Goal: Use online tool/utility: Utilize a website feature to perform a specific function

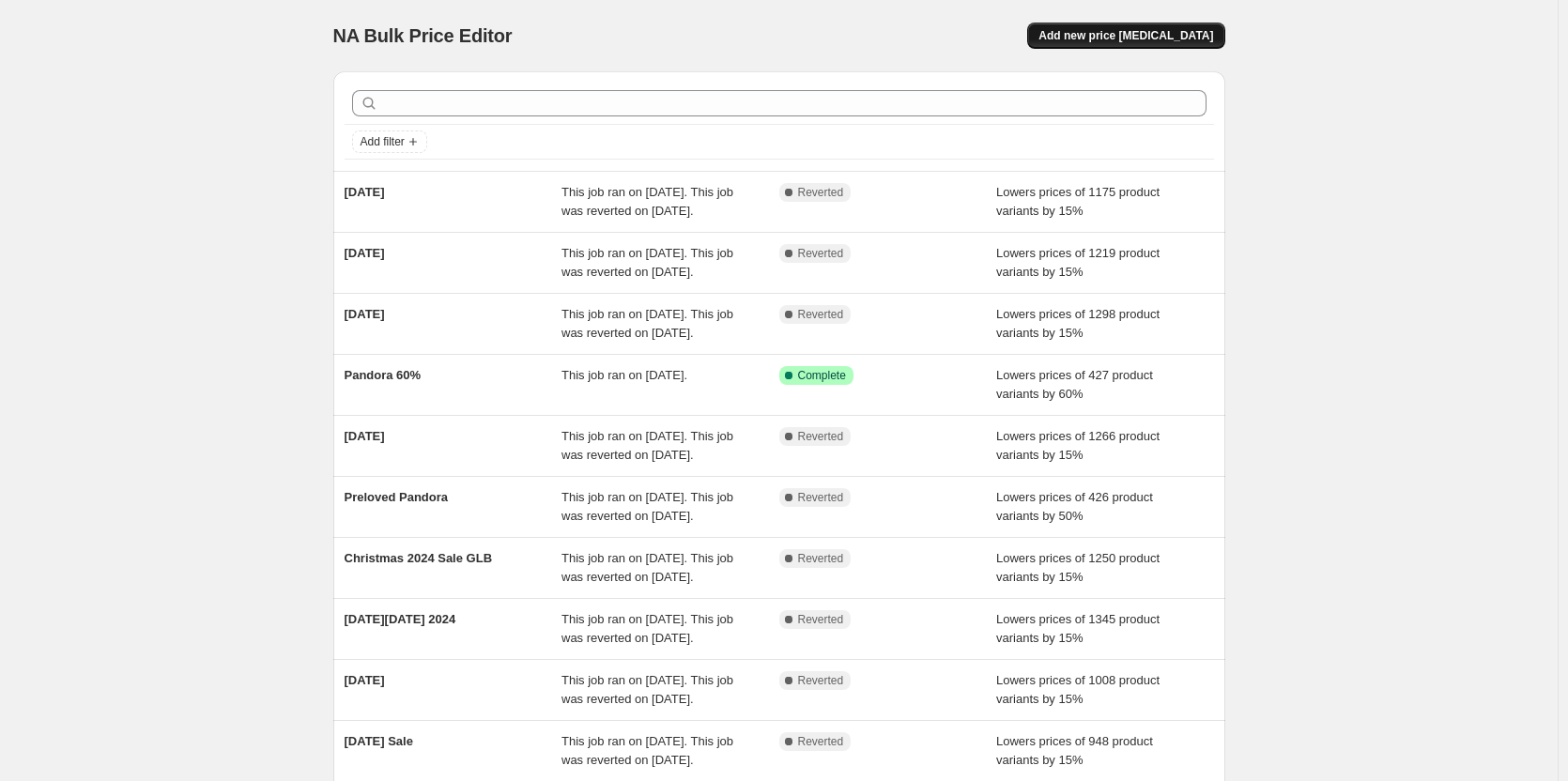
click at [1099, 35] on span "Add new price [MEDICAL_DATA]" at bounding box center [1125, 36] width 175 height 15
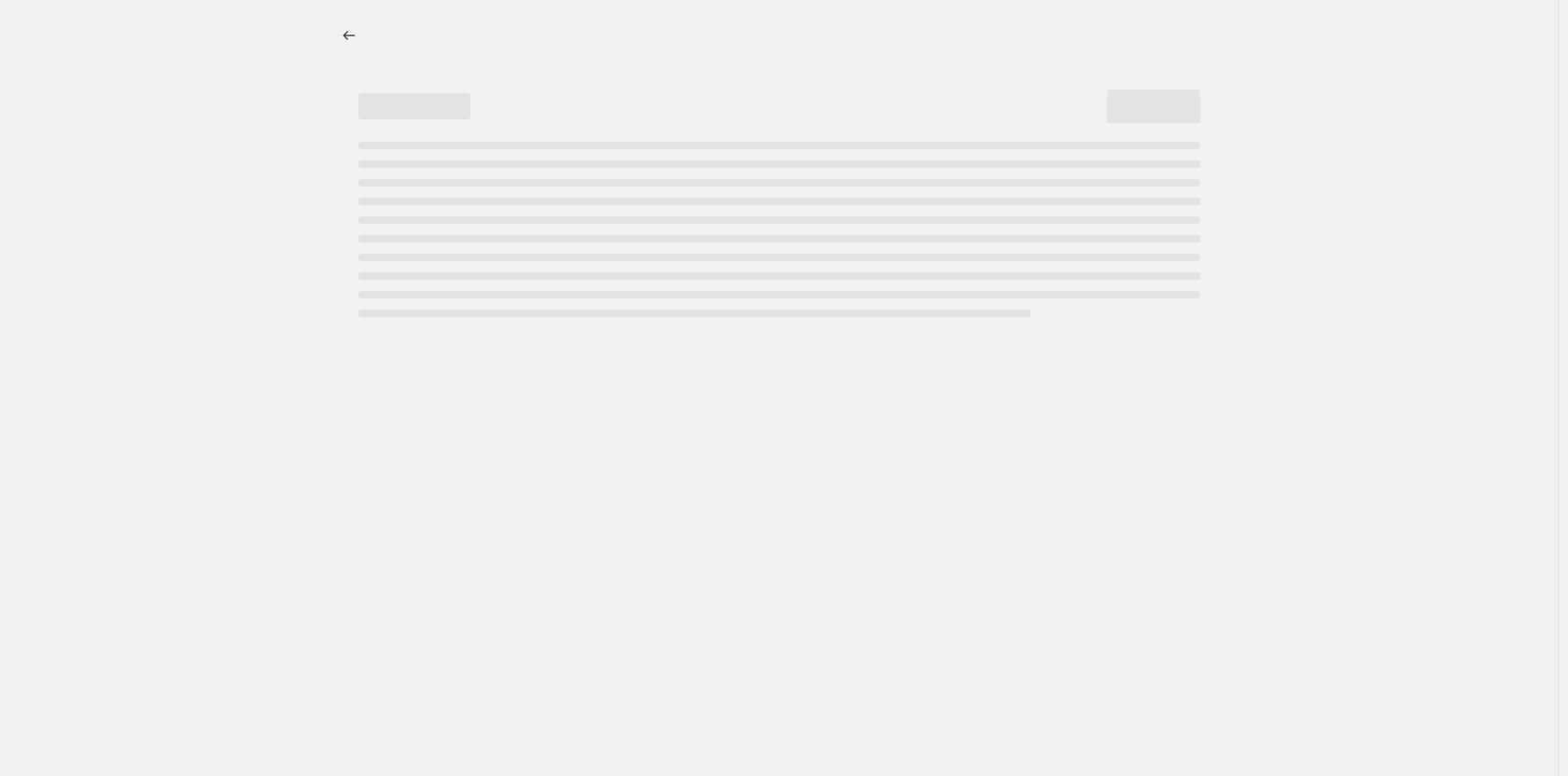
select select "percentage"
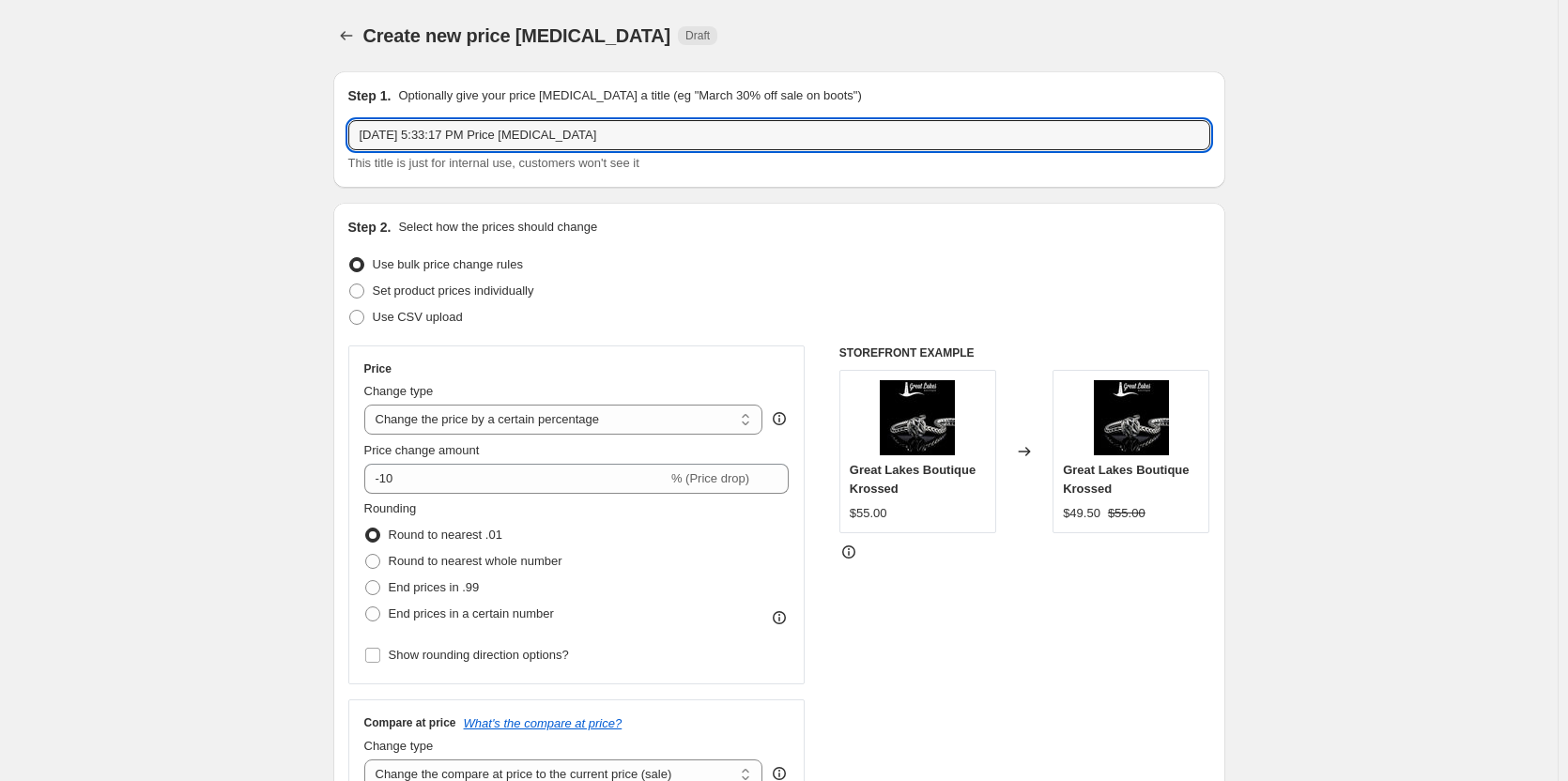
drag, startPoint x: 627, startPoint y: 130, endPoint x: -44, endPoint y: 130, distance: 671.0
click at [0, 130] on html "Home Settings Plans Skip to content Create new price [MEDICAL_DATA]. This page …" at bounding box center [784, 390] width 1568 height 781
type input "Estate Jewelry OMG"
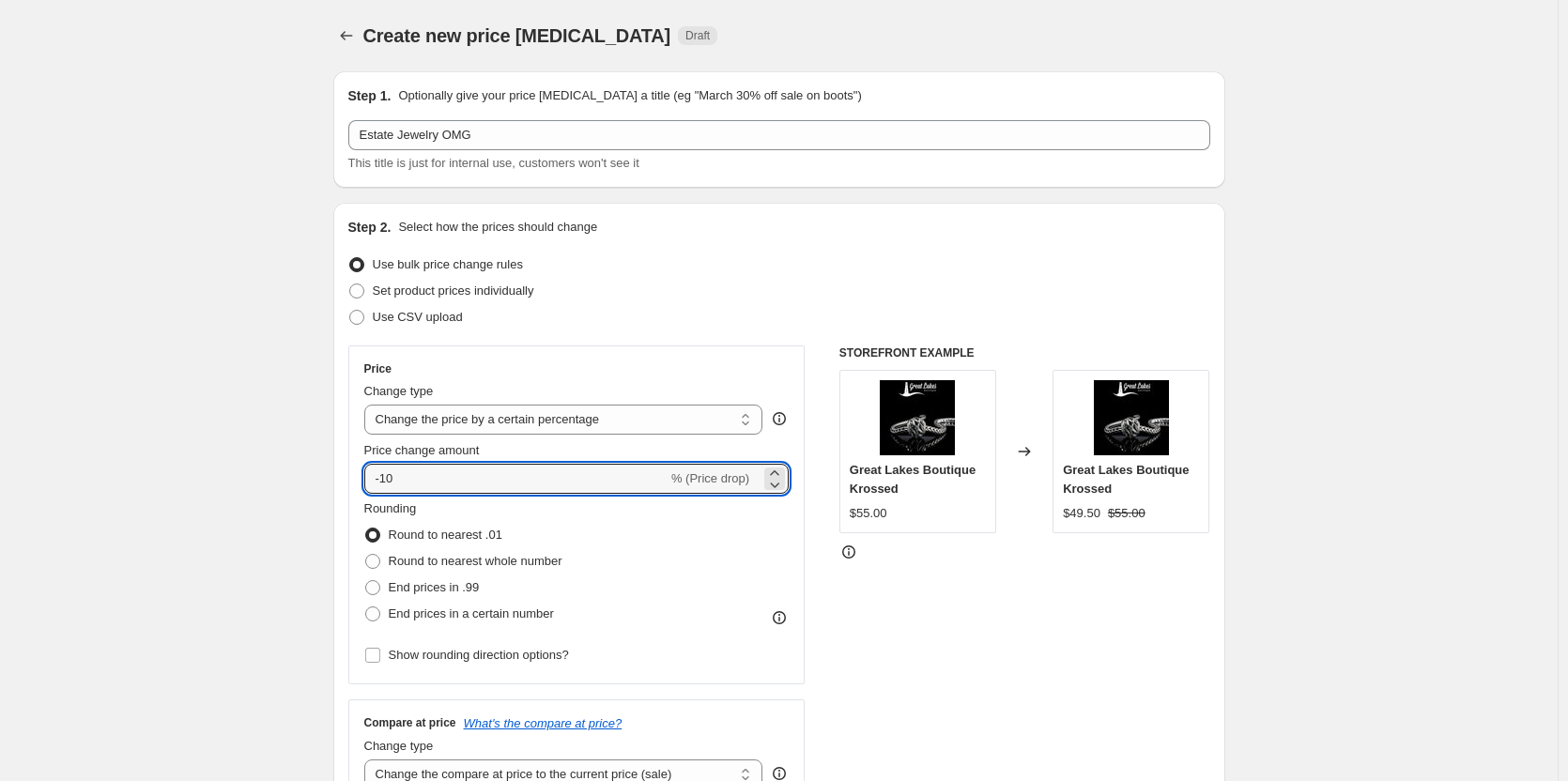
drag, startPoint x: 350, startPoint y: 476, endPoint x: 336, endPoint y: 475, distance: 14.0
type input "35"
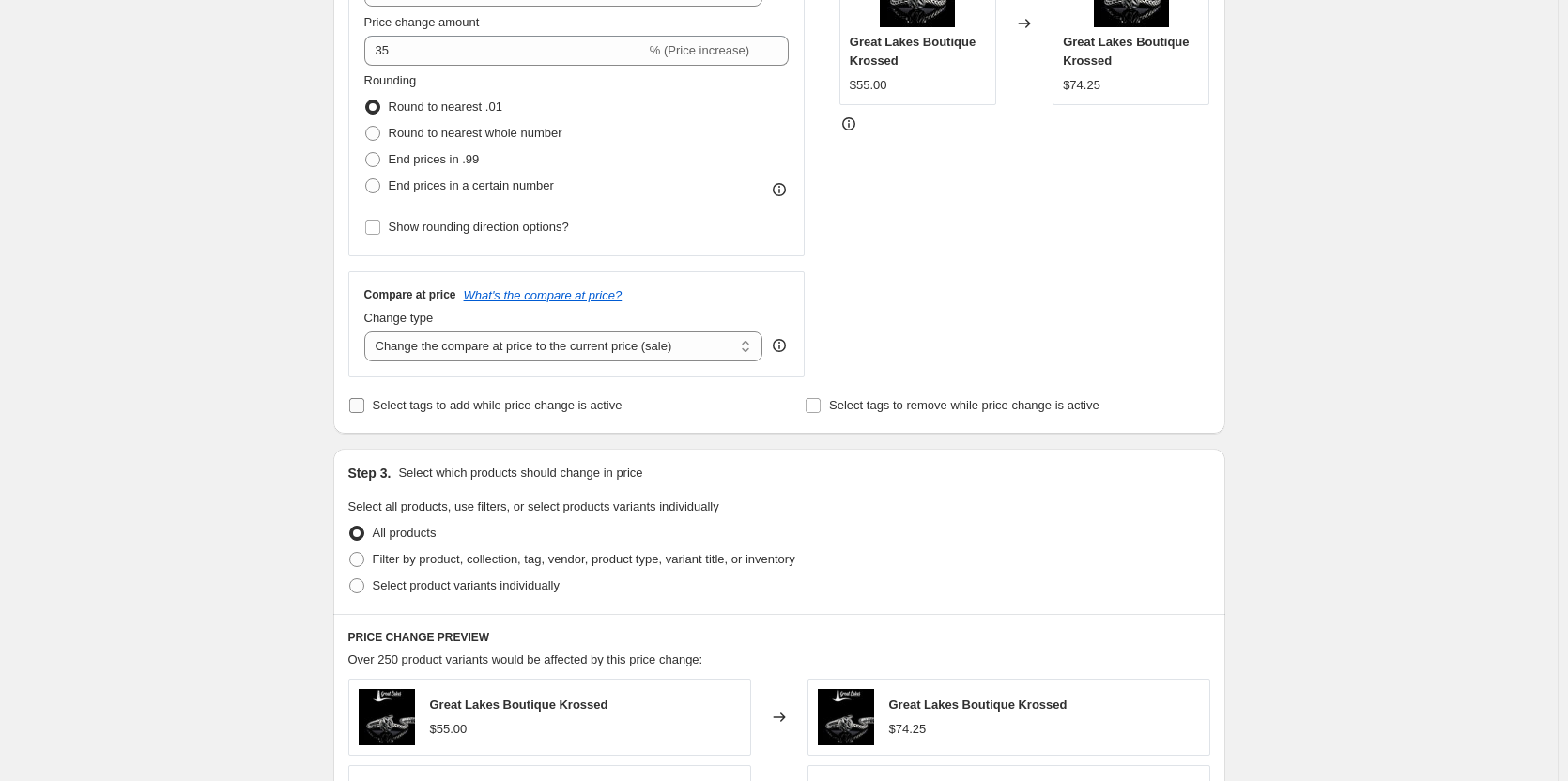
scroll to position [470, 0]
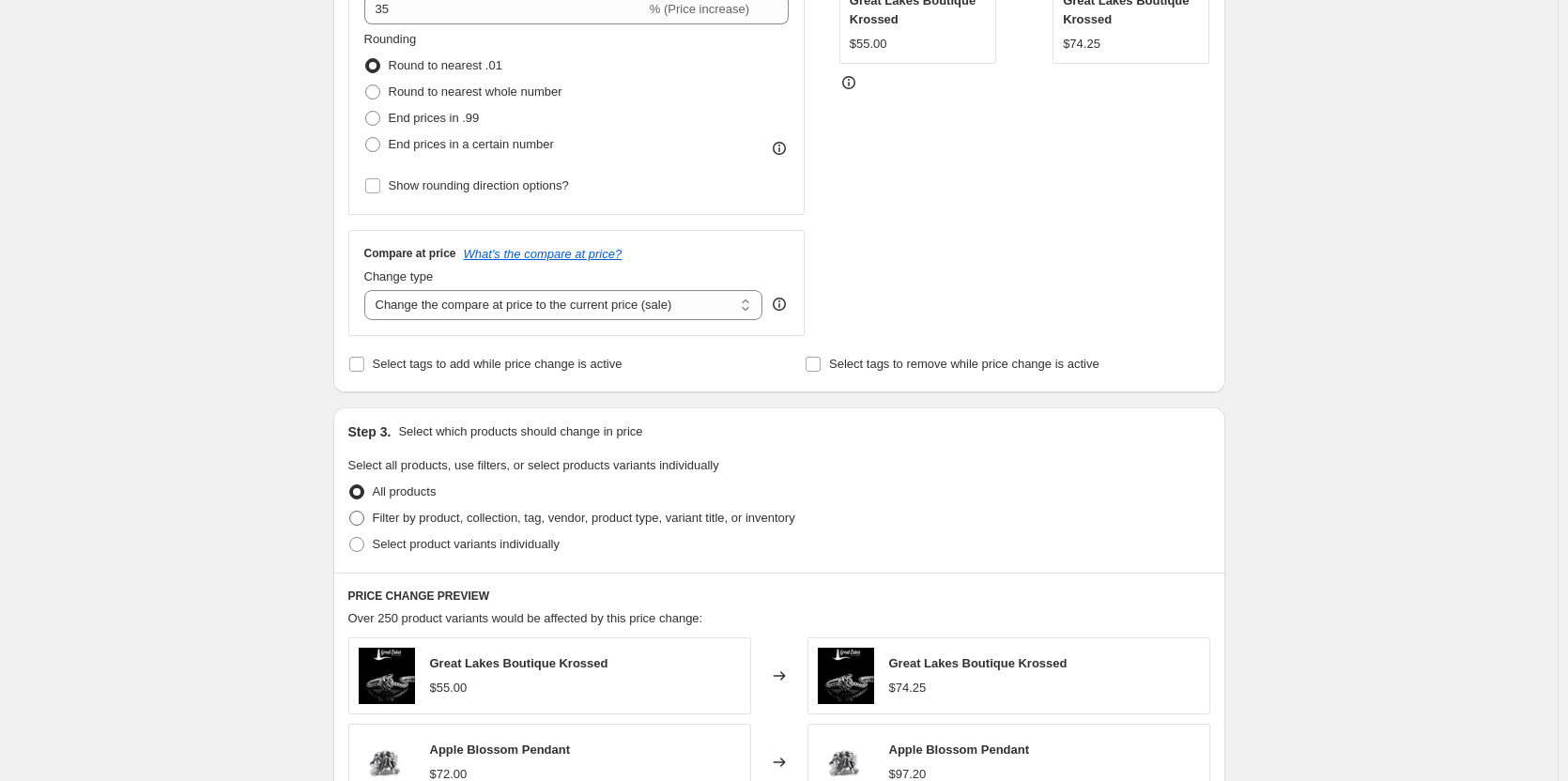
click at [468, 522] on span "Filter by product, collection, tag, vendor, product type, variant title, or inv…" at bounding box center [584, 517] width 422 height 14
click at [350, 511] on input "Filter by product, collection, tag, vendor, product type, variant title, or inv…" at bounding box center [349, 510] width 1 height 1
radio input "true"
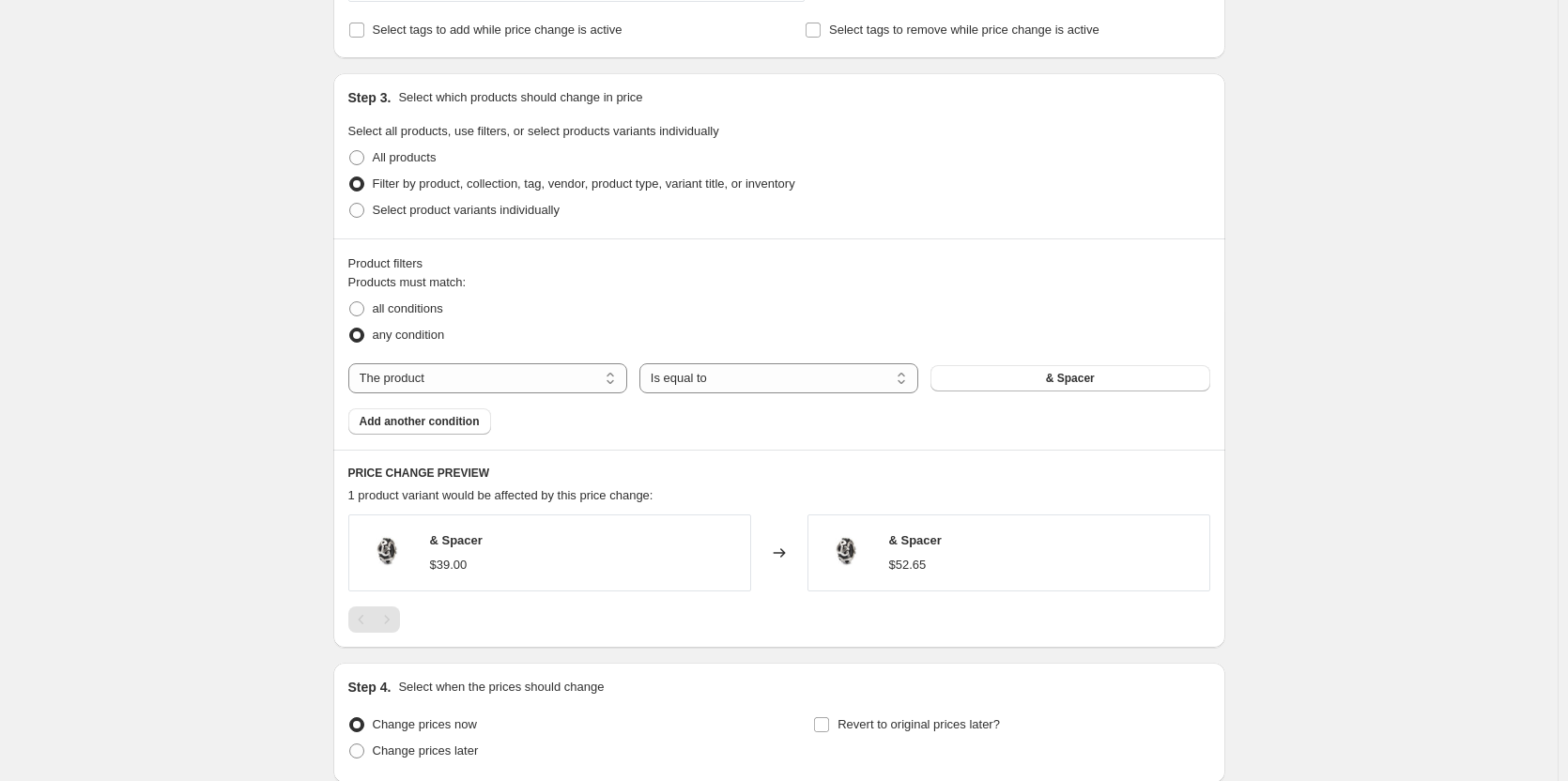
scroll to position [939, 0]
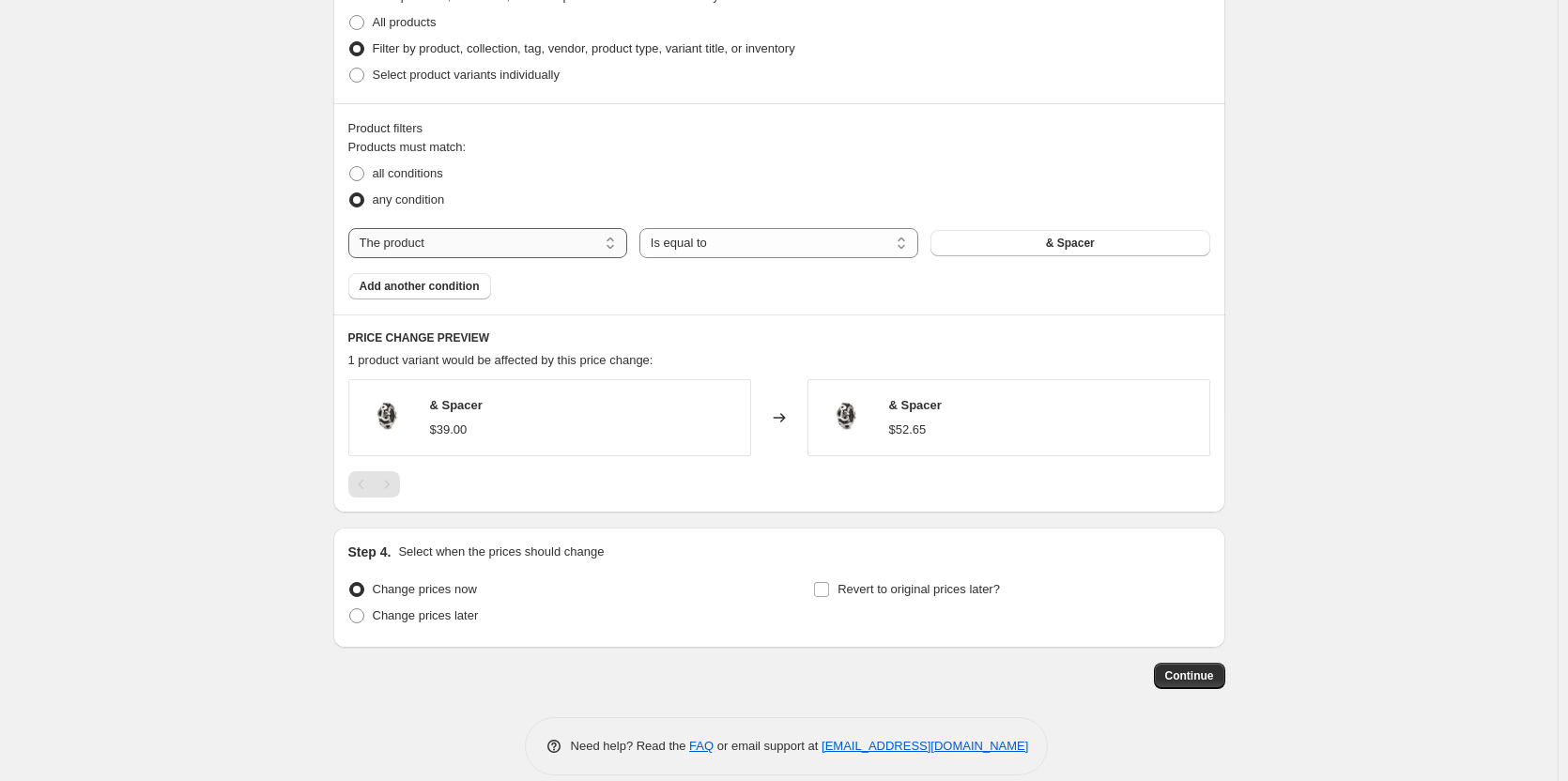
click at [595, 238] on select "The product The product's collection The product's tag The product's vendor The…" at bounding box center [487, 243] width 278 height 30
select select "collection"
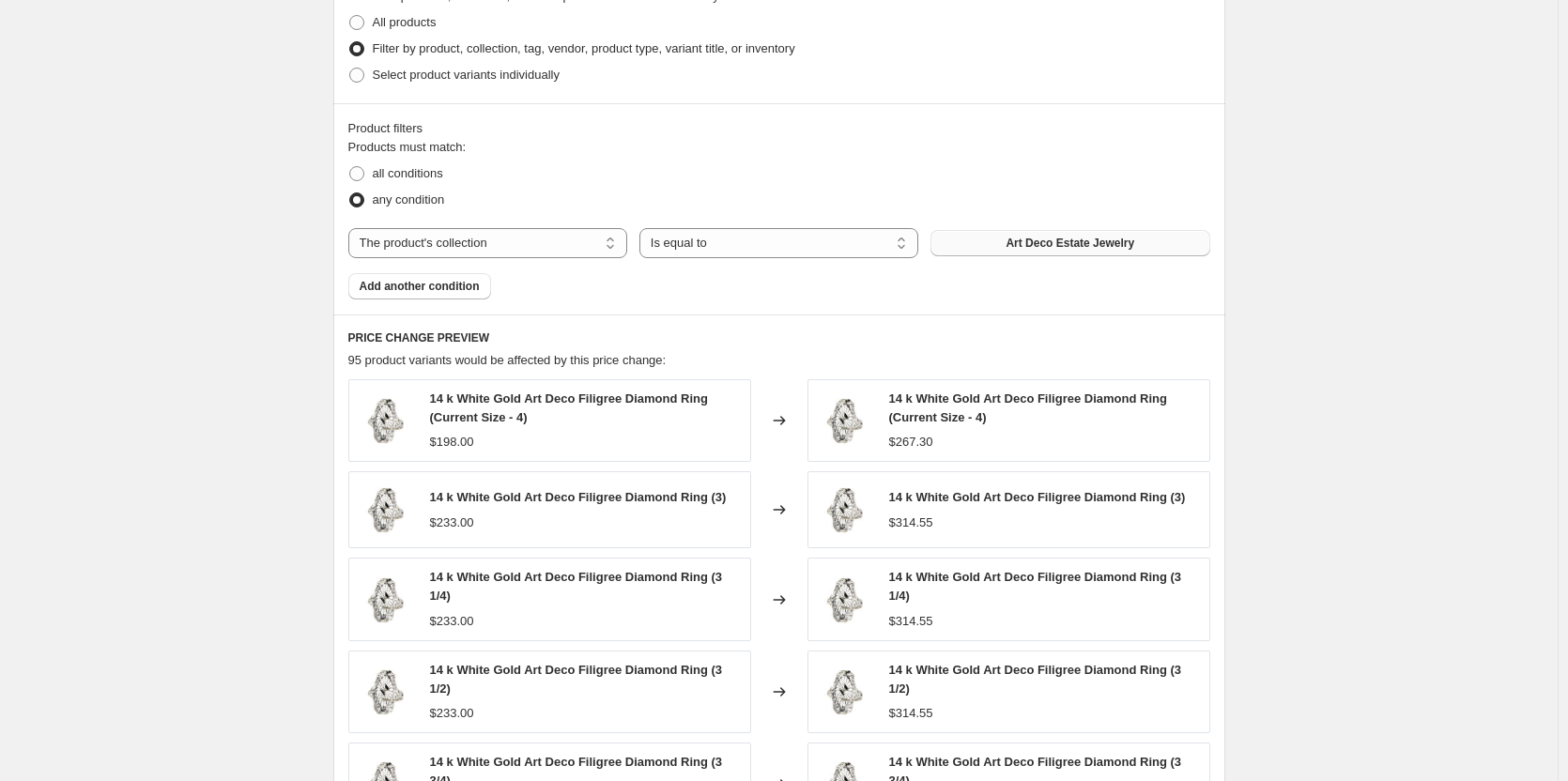
click at [1081, 243] on span "Art Deco Estate Jewelry" at bounding box center [1069, 244] width 129 height 15
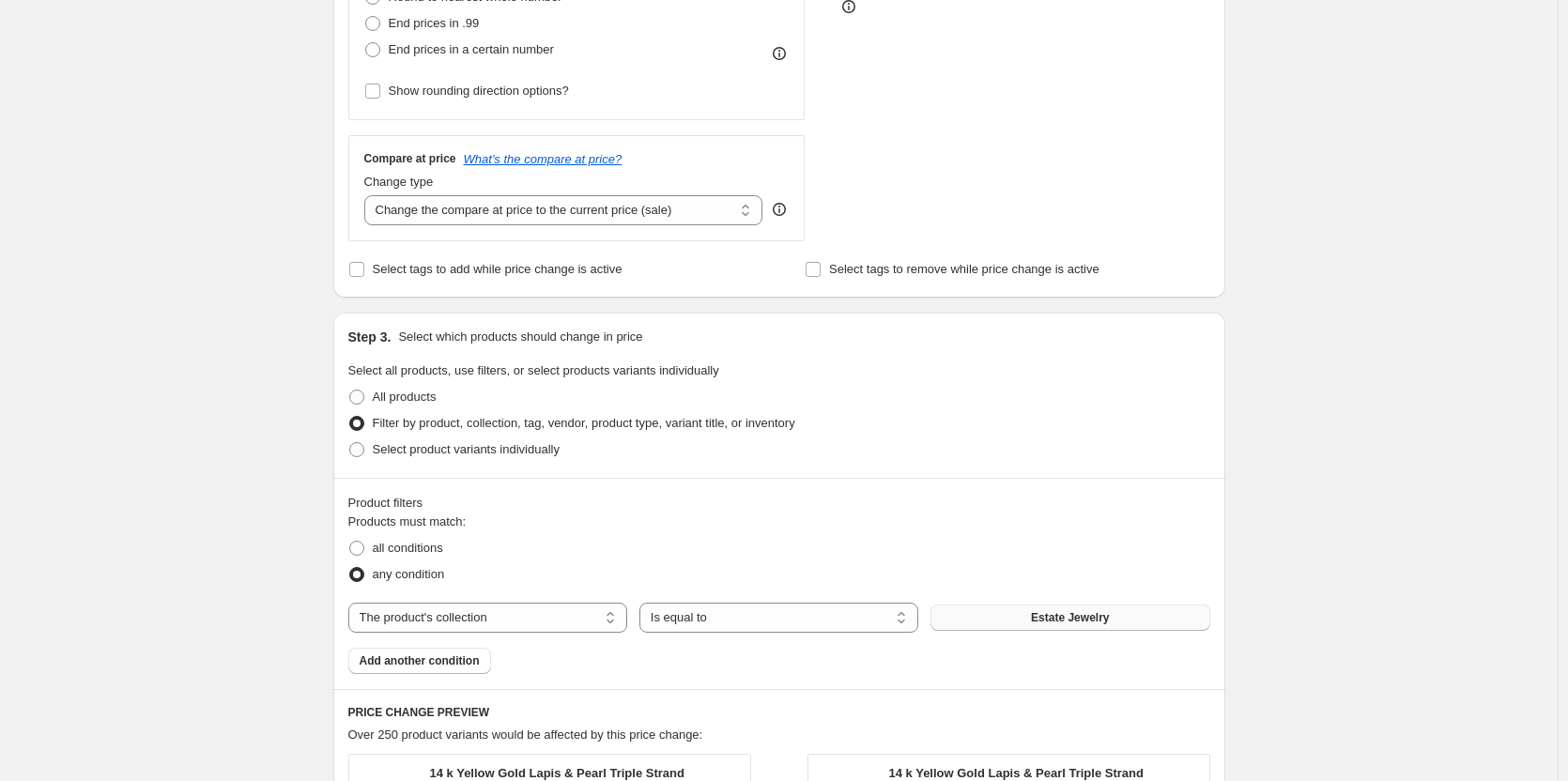
scroll to position [564, 0]
click at [518, 227] on div "Compare at price What's the compare at price? Change type Change the compare at…" at bounding box center [576, 188] width 457 height 105
click at [537, 214] on select "Change the compare at price to the current price (sale) Change the compare at p…" at bounding box center [564, 211] width 399 height 30
select select "remove"
click at [368, 196] on select "Change the compare at price to the current price (sale) Change the compare at p…" at bounding box center [564, 211] width 399 height 30
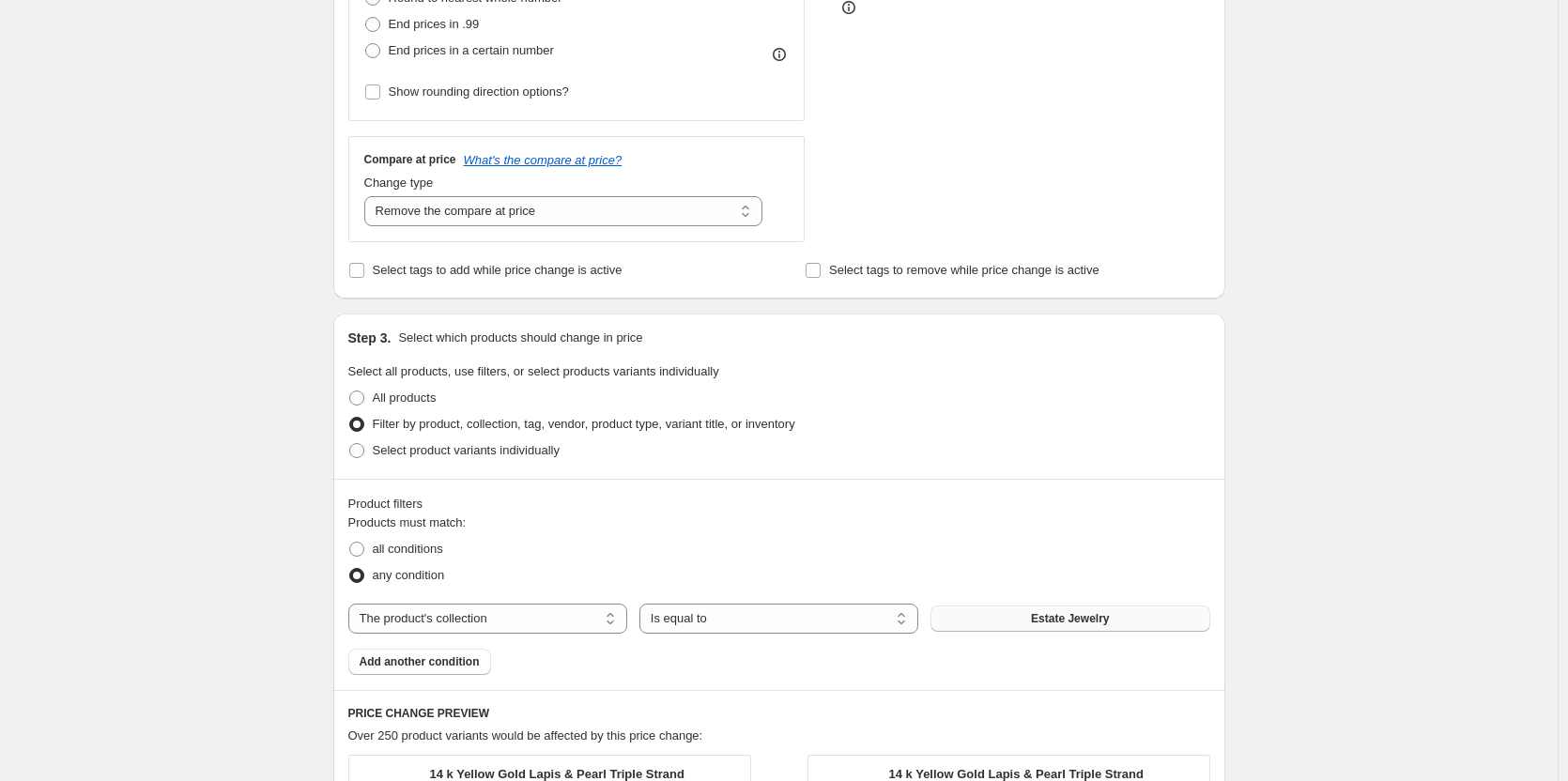
click at [253, 335] on div "Create new price change job. This page is ready Create new price change job Dra…" at bounding box center [778, 486] width 1557 height 2100
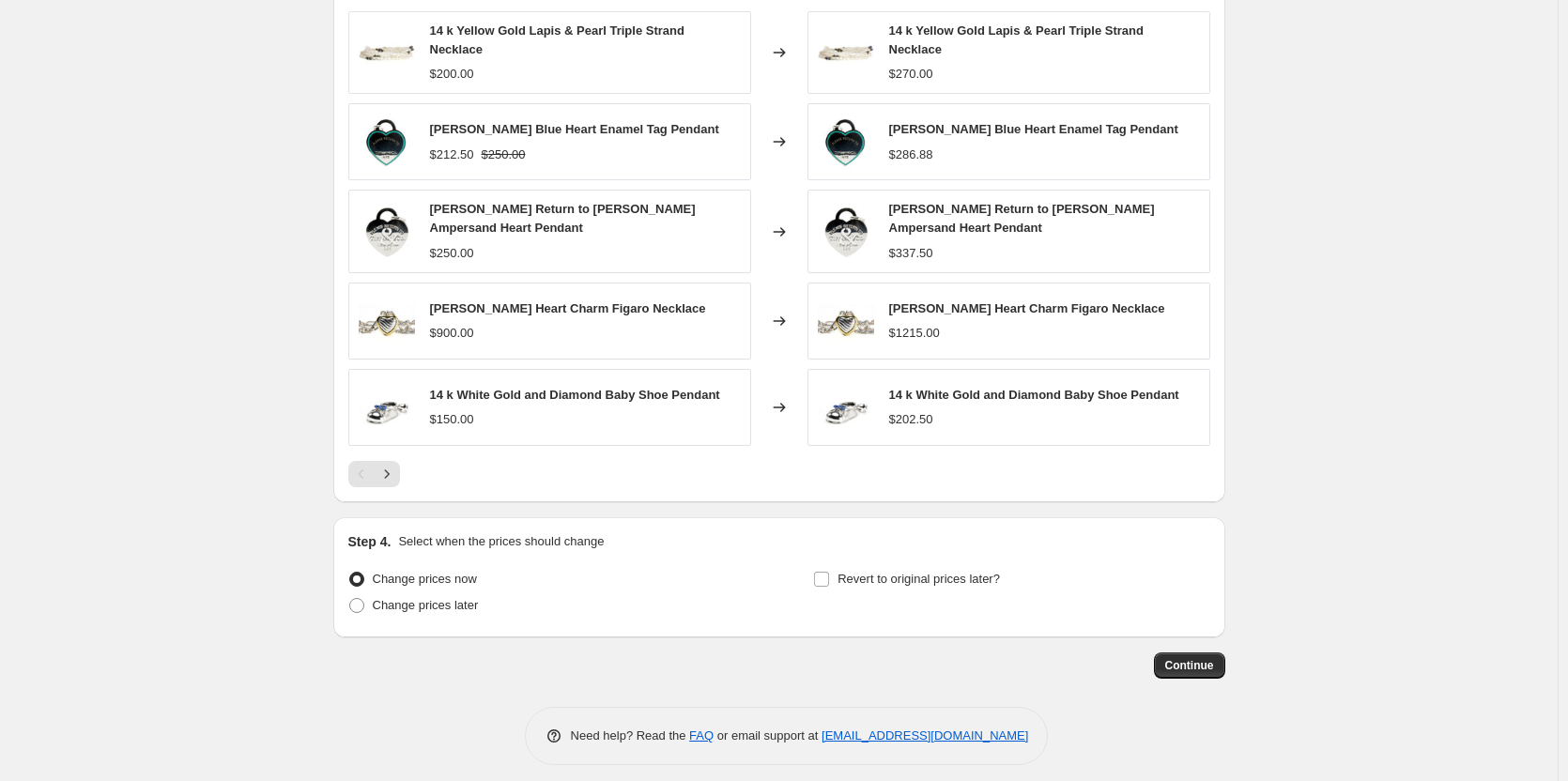
scroll to position [1308, 0]
click at [1201, 657] on span "Continue" at bounding box center [1189, 665] width 49 height 15
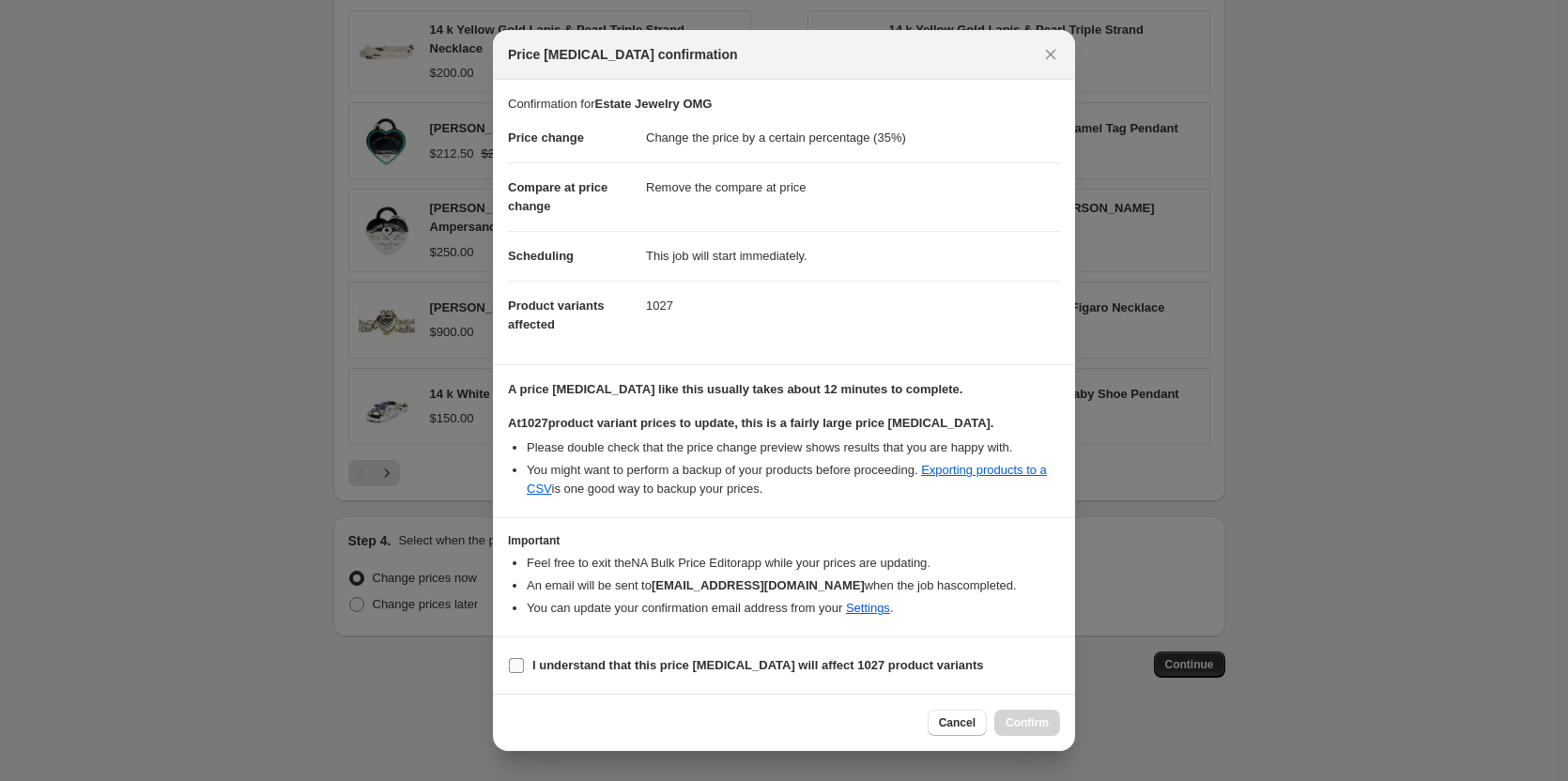
click at [511, 670] on input "I understand that this price change job will affect 1027 product variants" at bounding box center [516, 666] width 15 height 15
checkbox input "true"
click at [1020, 721] on span "Confirm" at bounding box center [1027, 723] width 44 height 15
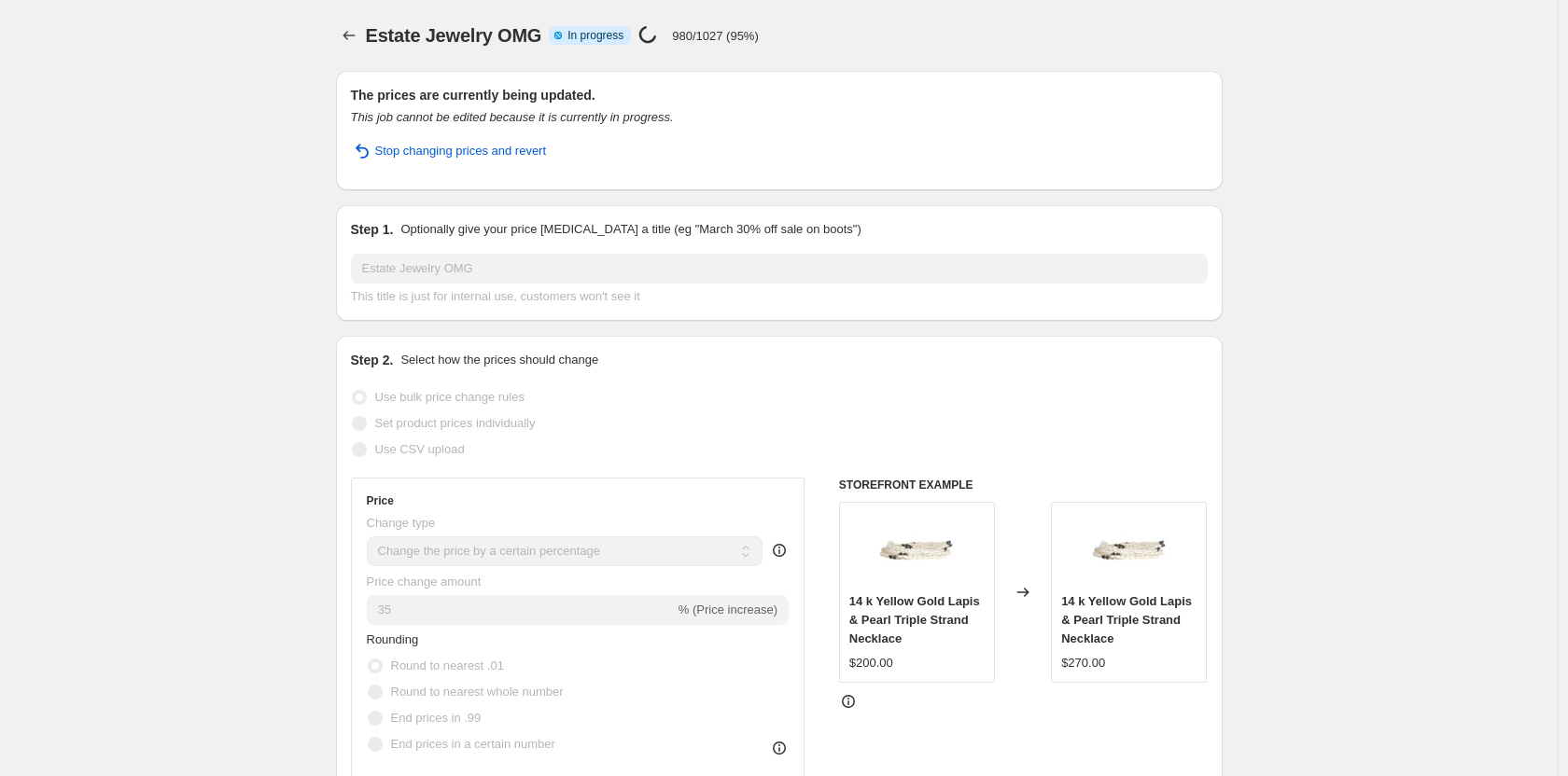
select select "percentage"
select select "remove"
select select "collection"
